Goal: Task Accomplishment & Management: Complete application form

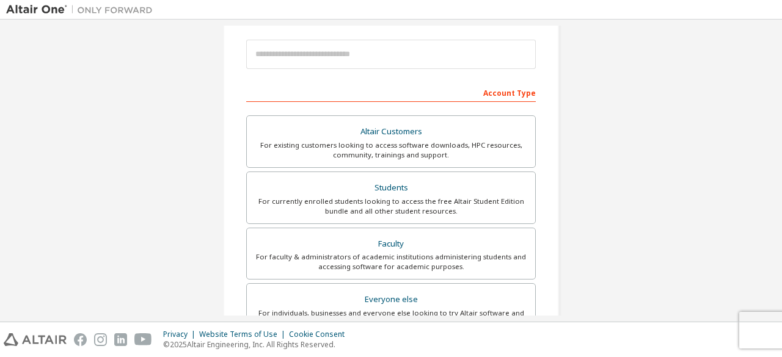
scroll to position [107, 0]
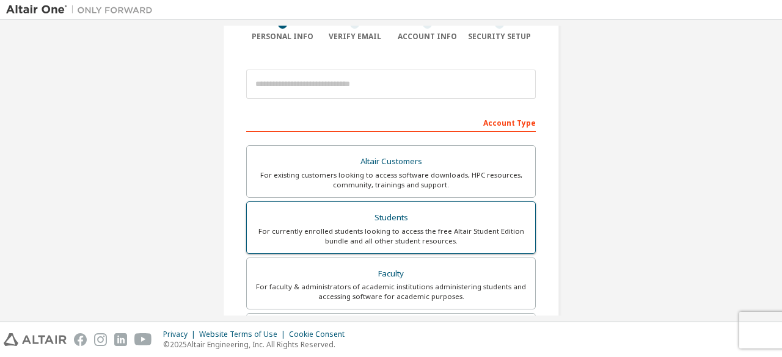
click at [374, 233] on div "For currently enrolled students looking to access the free Altair Student Editi…" at bounding box center [391, 237] width 274 height 20
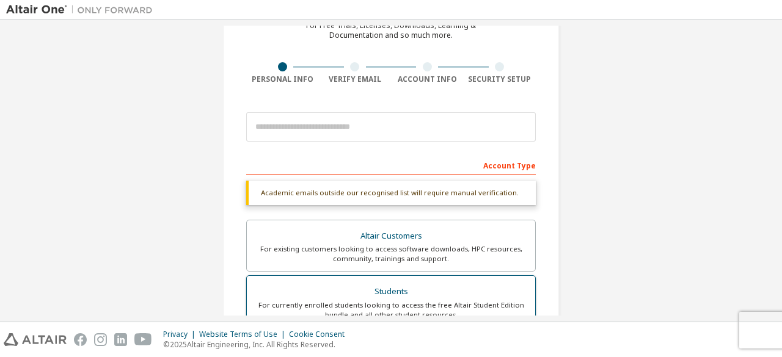
scroll to position [53, 0]
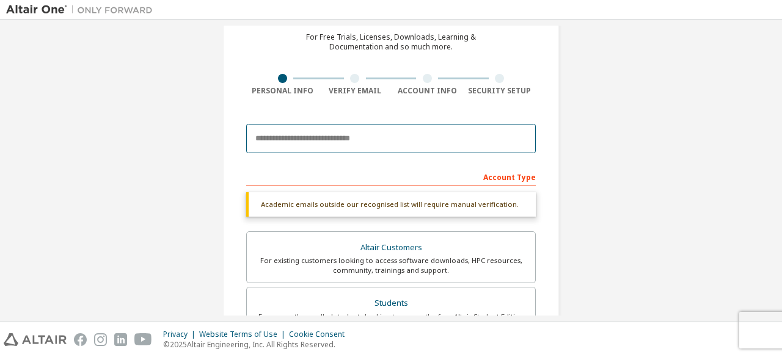
click at [351, 138] on input "email" at bounding box center [390, 138] width 289 height 29
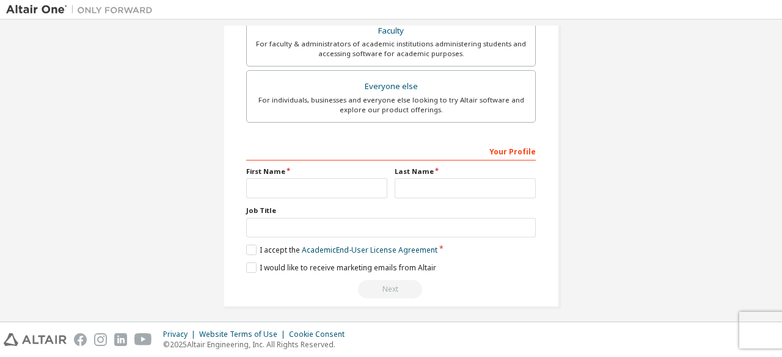
scroll to position [353, 0]
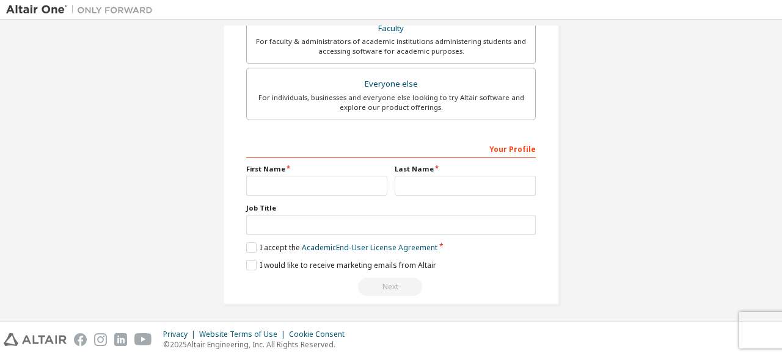
type input "**********"
click at [313, 184] on input "text" at bounding box center [316, 186] width 141 height 20
type input "******"
type input "*****"
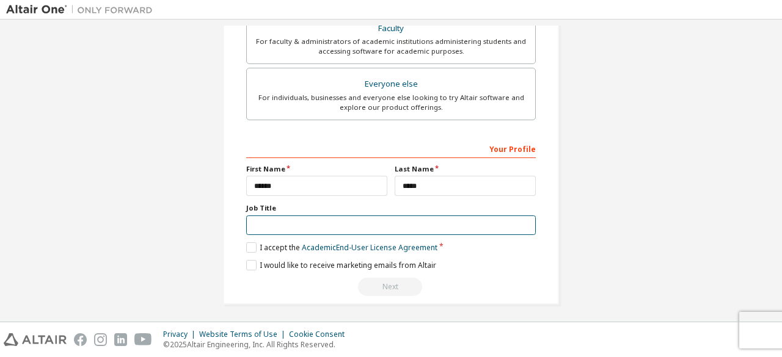
click at [333, 226] on input "text" at bounding box center [390, 226] width 289 height 20
type input "********"
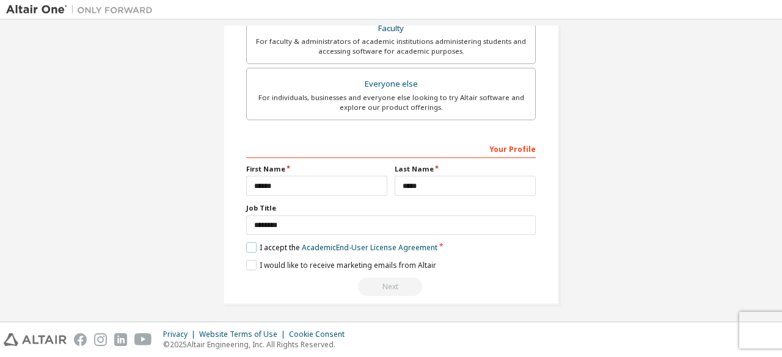
click at [252, 242] on label "I accept the Academic End-User License Agreement" at bounding box center [341, 247] width 191 height 10
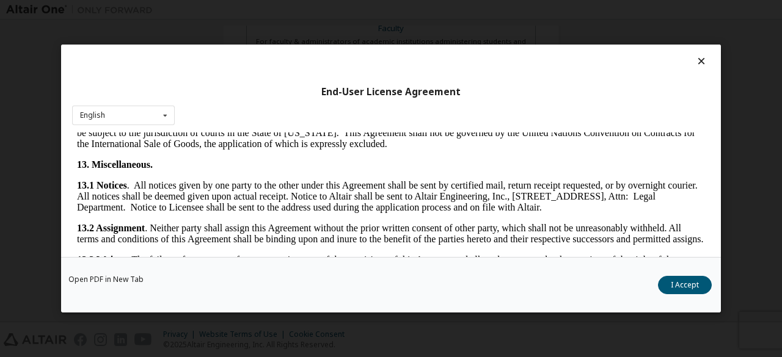
scroll to position [2041, 0]
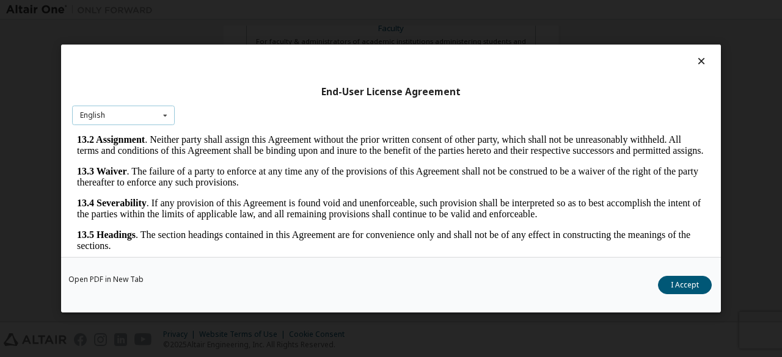
click at [169, 117] on icon at bounding box center [165, 115] width 15 height 19
click at [694, 285] on button "I Accept" at bounding box center [685, 285] width 54 height 18
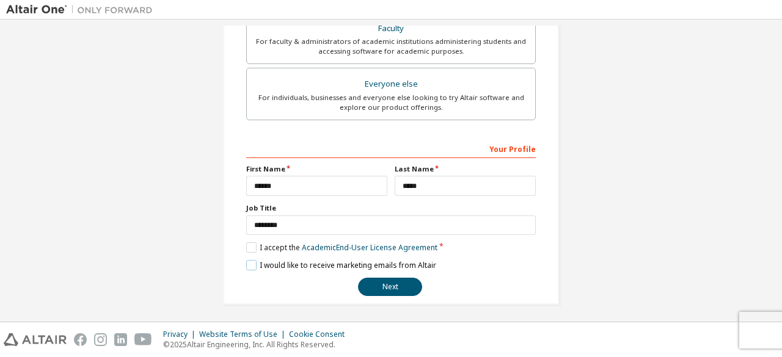
click at [255, 260] on label "I would like to receive marketing emails from Altair" at bounding box center [341, 265] width 190 height 10
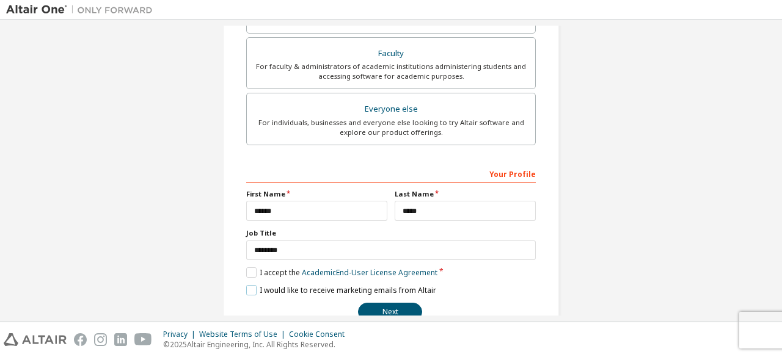
scroll to position [353, 0]
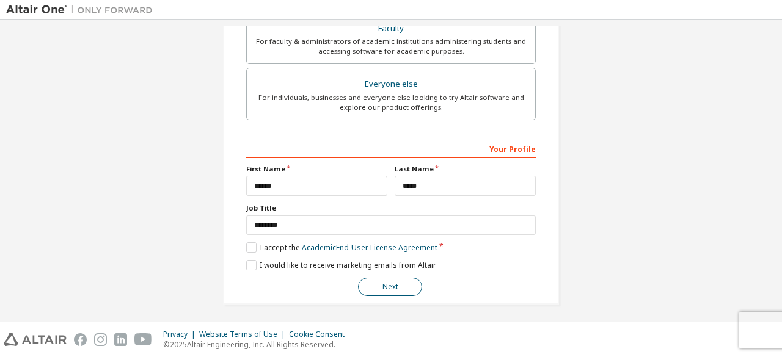
click at [386, 284] on button "Next" at bounding box center [390, 287] width 64 height 18
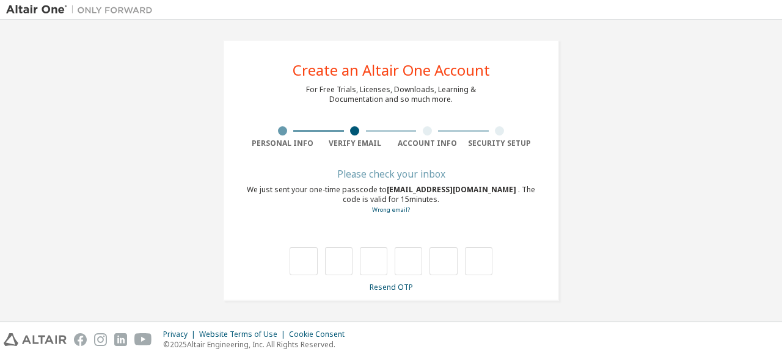
scroll to position [0, 0]
type input "*"
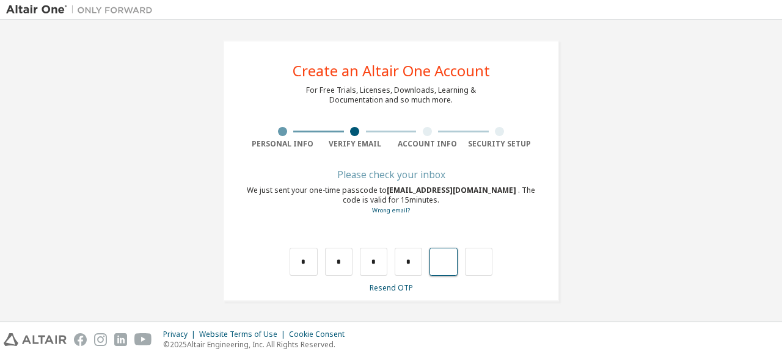
type input "*"
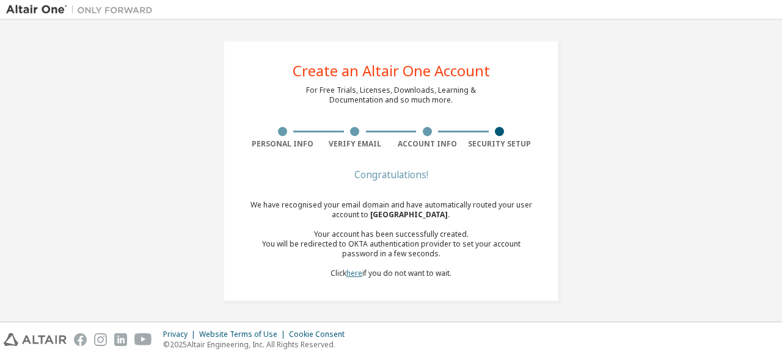
click at [349, 273] on link "here" at bounding box center [354, 273] width 16 height 10
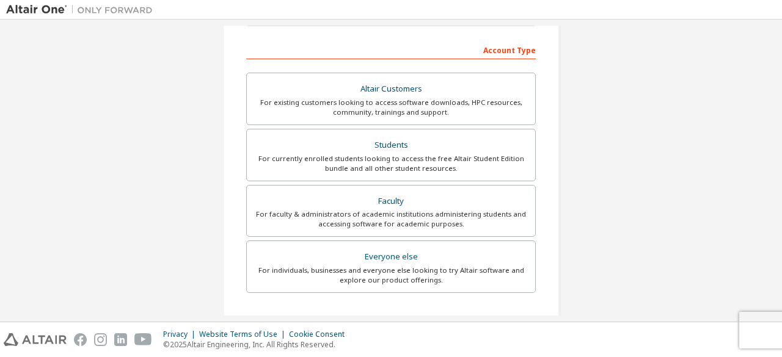
scroll to position [181, 0]
